Goal: Information Seeking & Learning: Learn about a topic

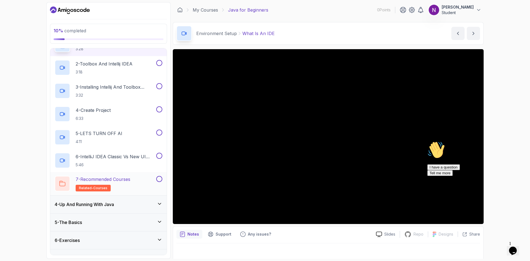
scroll to position [81, 0]
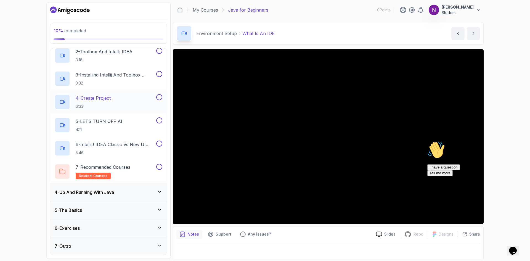
click at [108, 192] on h3 "4 - Up And Running With Java" at bounding box center [84, 192] width 59 height 7
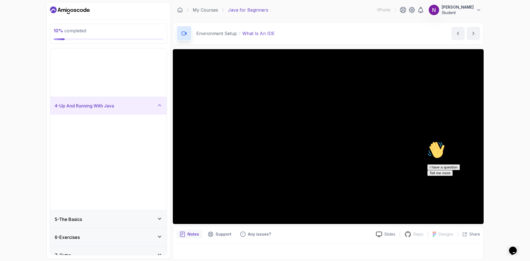
scroll to position [0, 0]
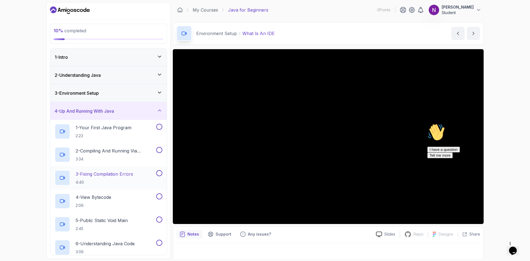
click at [107, 173] on p "3 - Fixing Compilation Errors" at bounding box center [104, 174] width 57 height 7
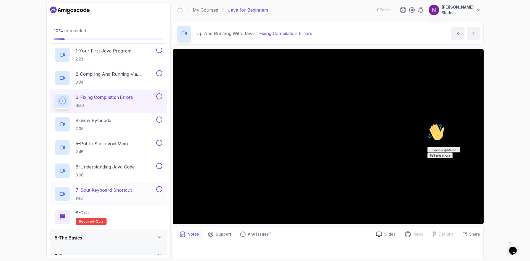
scroll to position [104, 0]
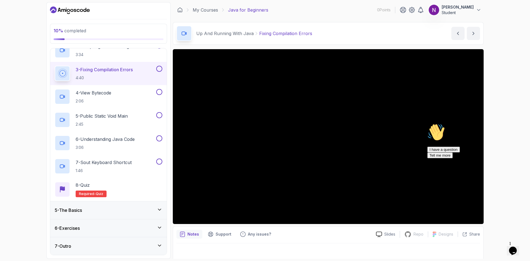
click at [91, 201] on div "5 - The Basics" at bounding box center [108, 210] width 116 height 18
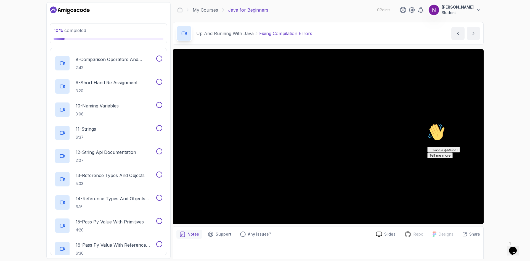
scroll to position [248, 0]
click at [118, 201] on p "15 - Pass Py Value With Primitives" at bounding box center [110, 221] width 68 height 7
